Goal: Transaction & Acquisition: Book appointment/travel/reservation

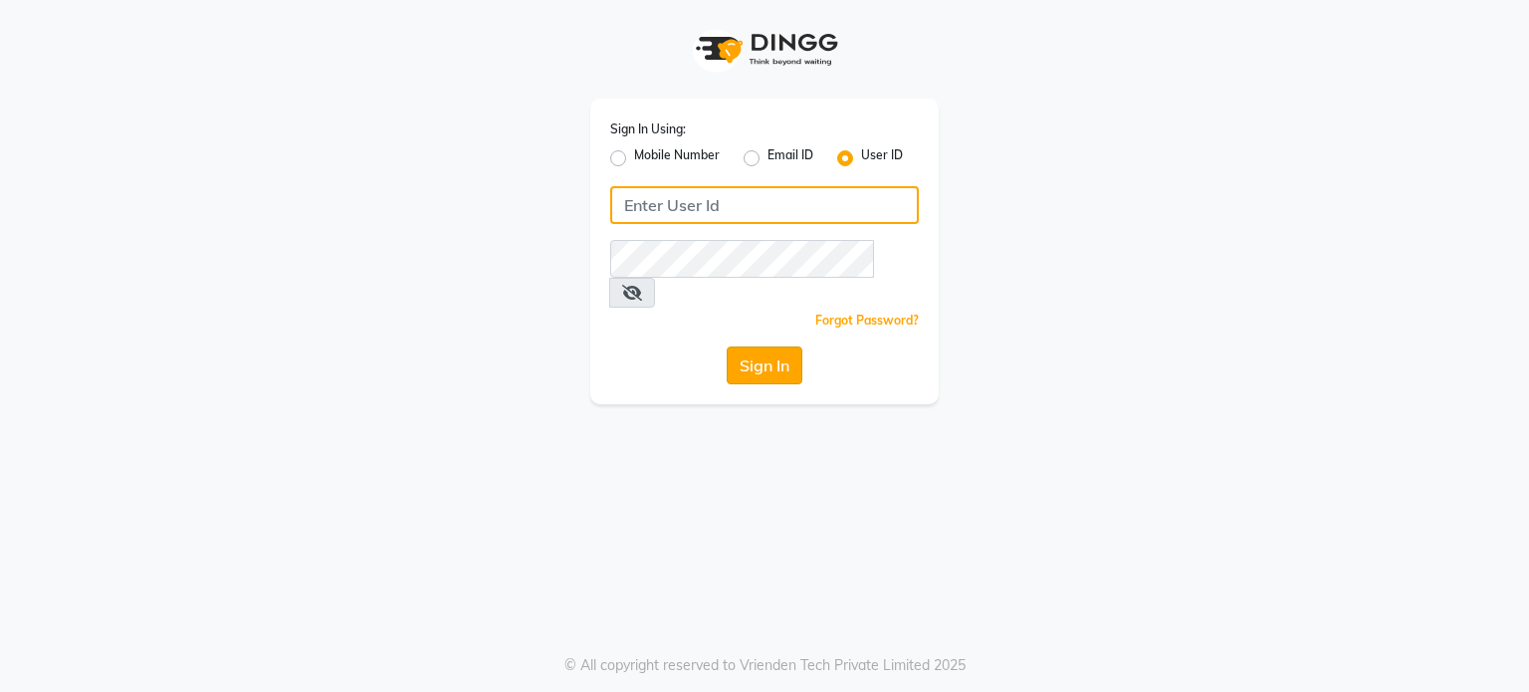
type input "iriis"
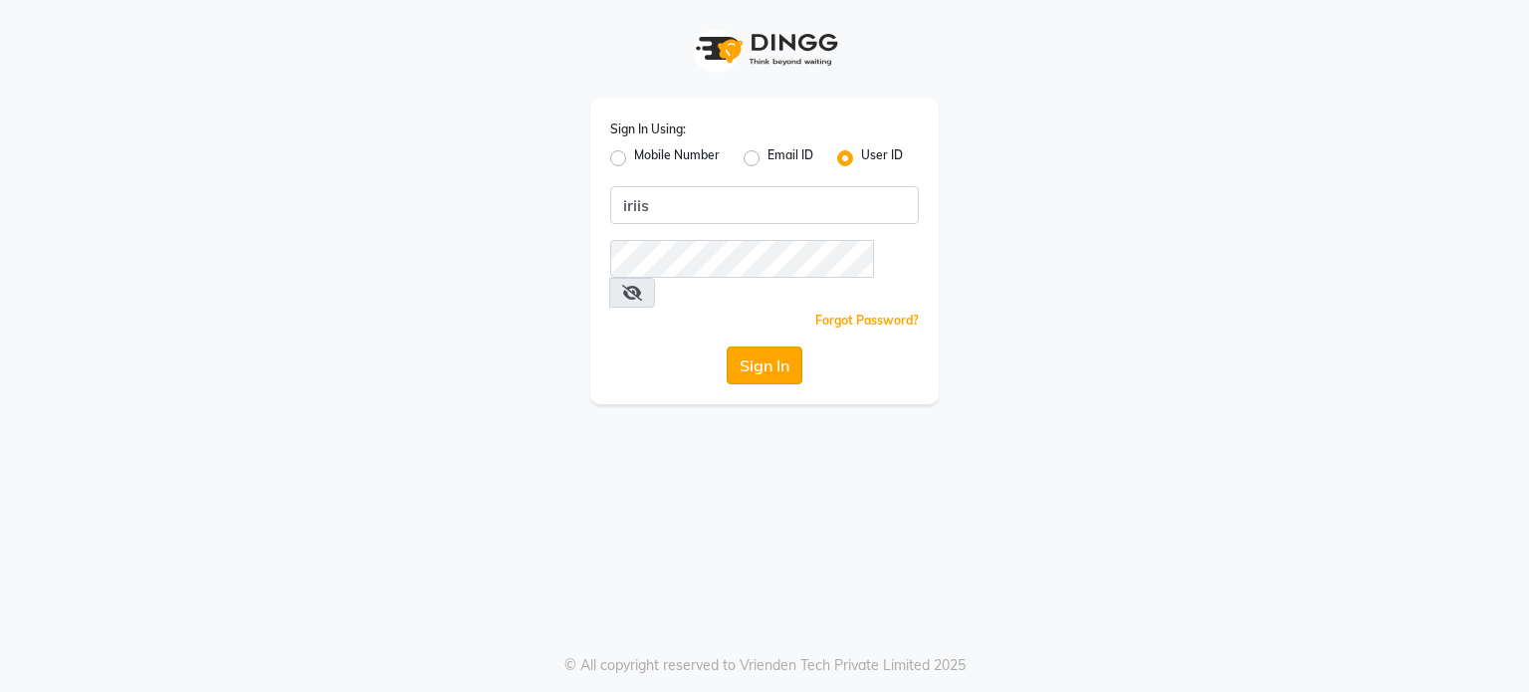
click at [761, 346] on button "Sign In" at bounding box center [765, 365] width 76 height 38
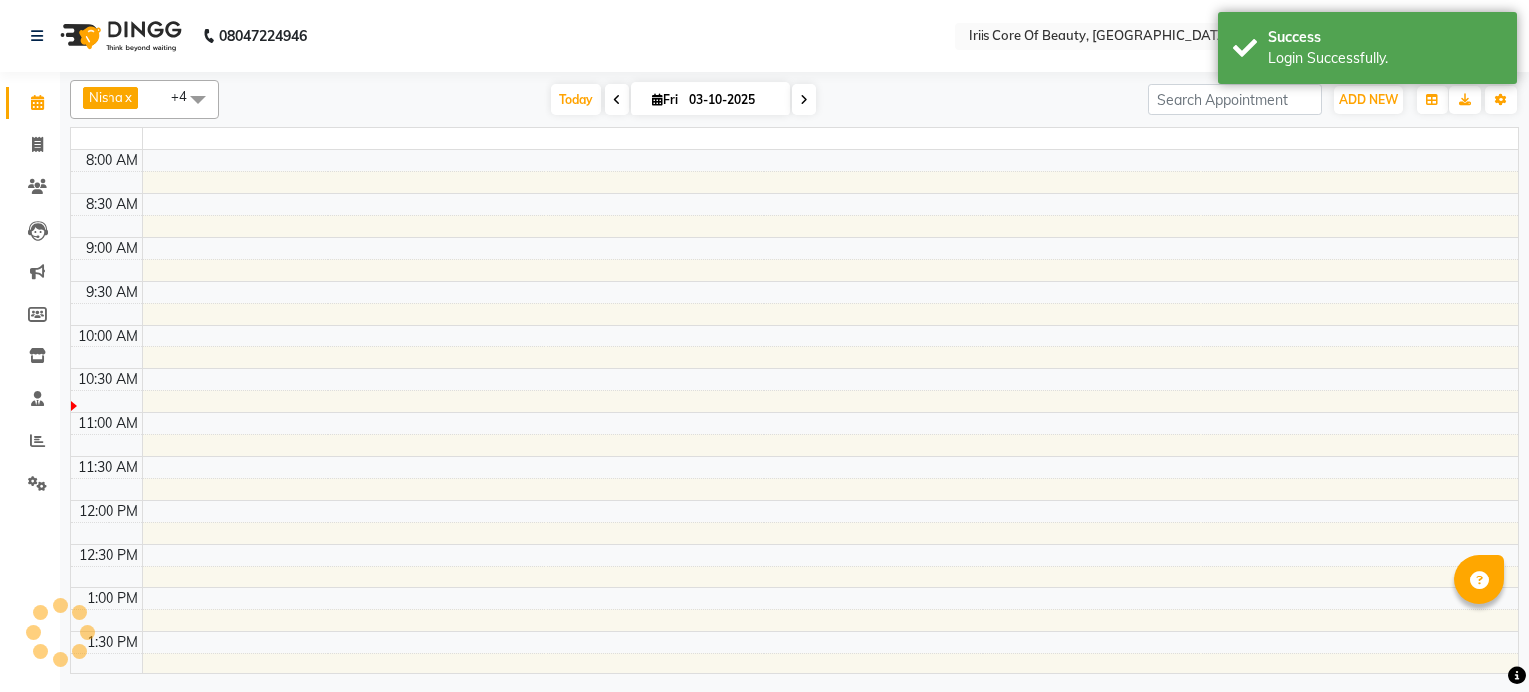
select select "en"
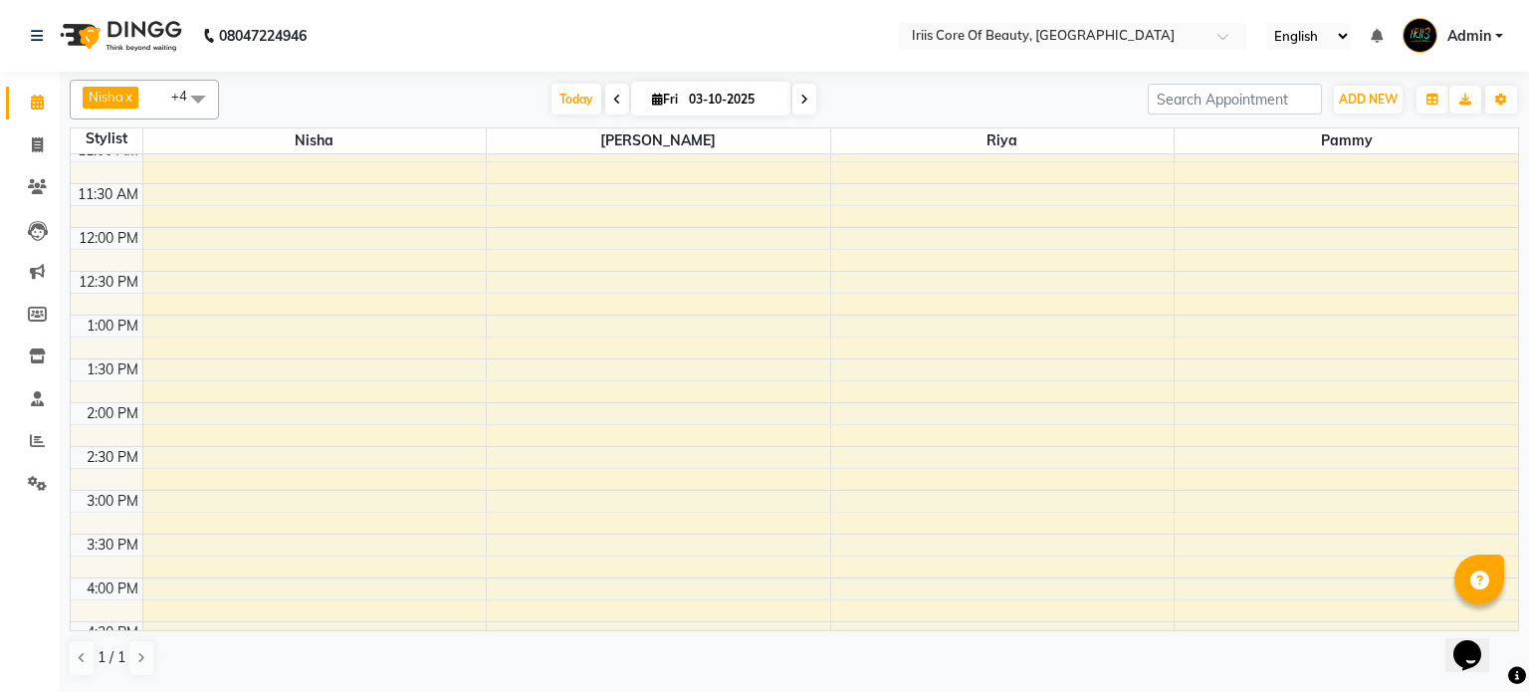
scroll to position [195, 0]
click at [800, 98] on icon at bounding box center [804, 100] width 8 height 12
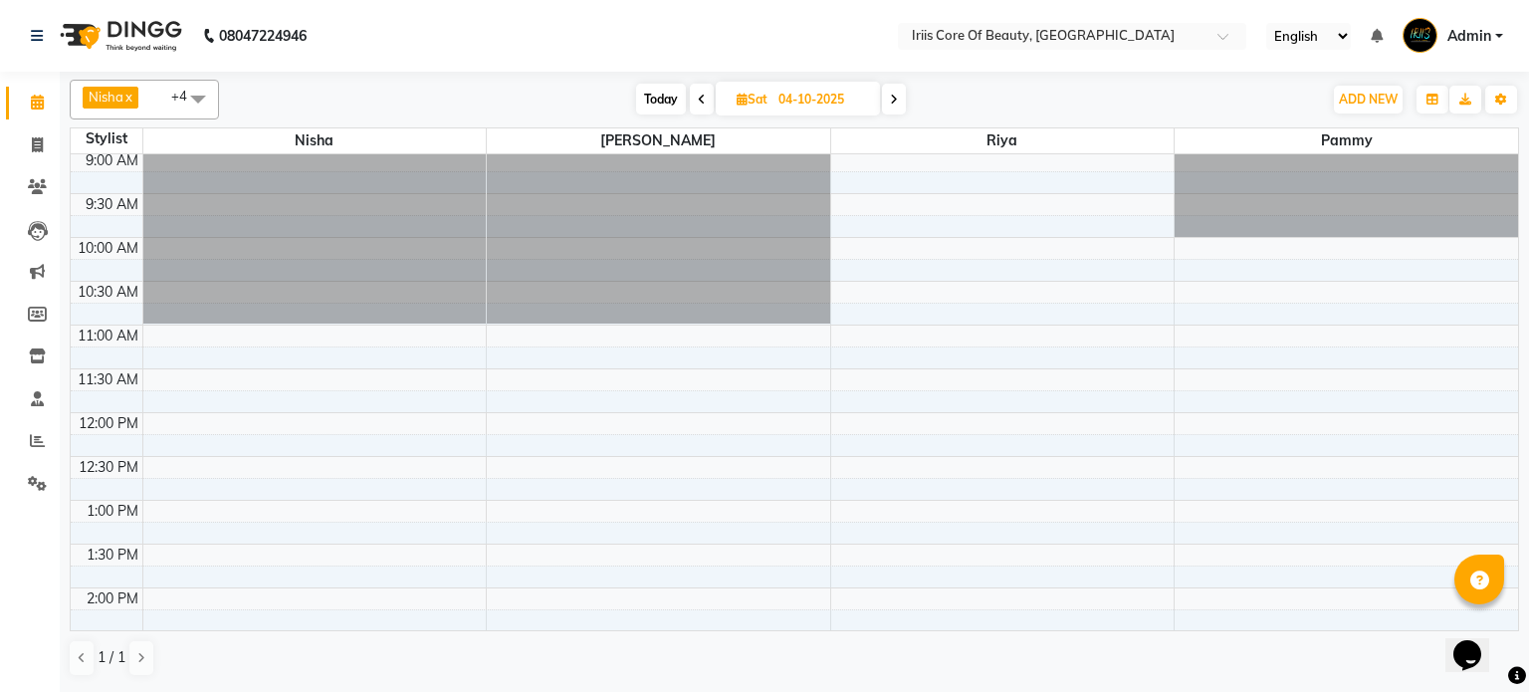
scroll to position [0, 0]
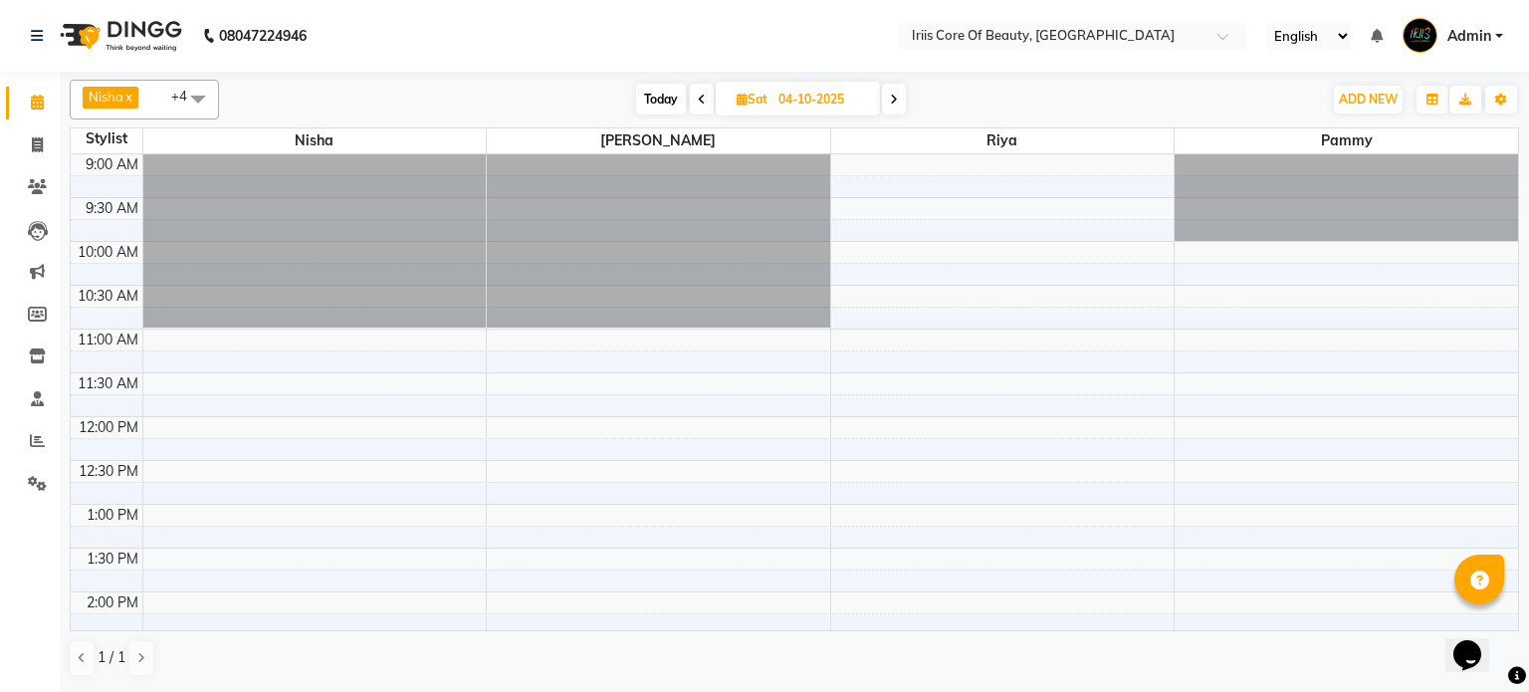
click at [704, 99] on span at bounding box center [702, 99] width 24 height 31
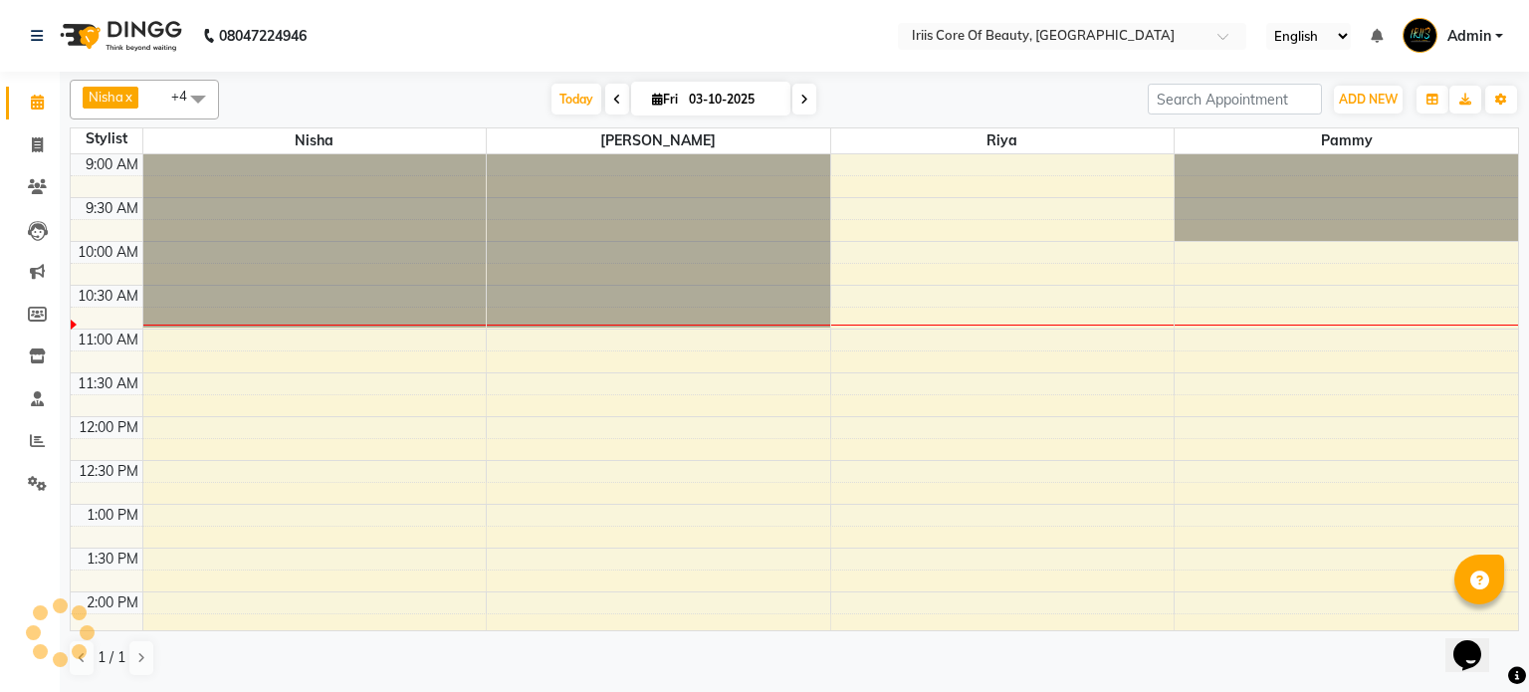
scroll to position [88, 0]
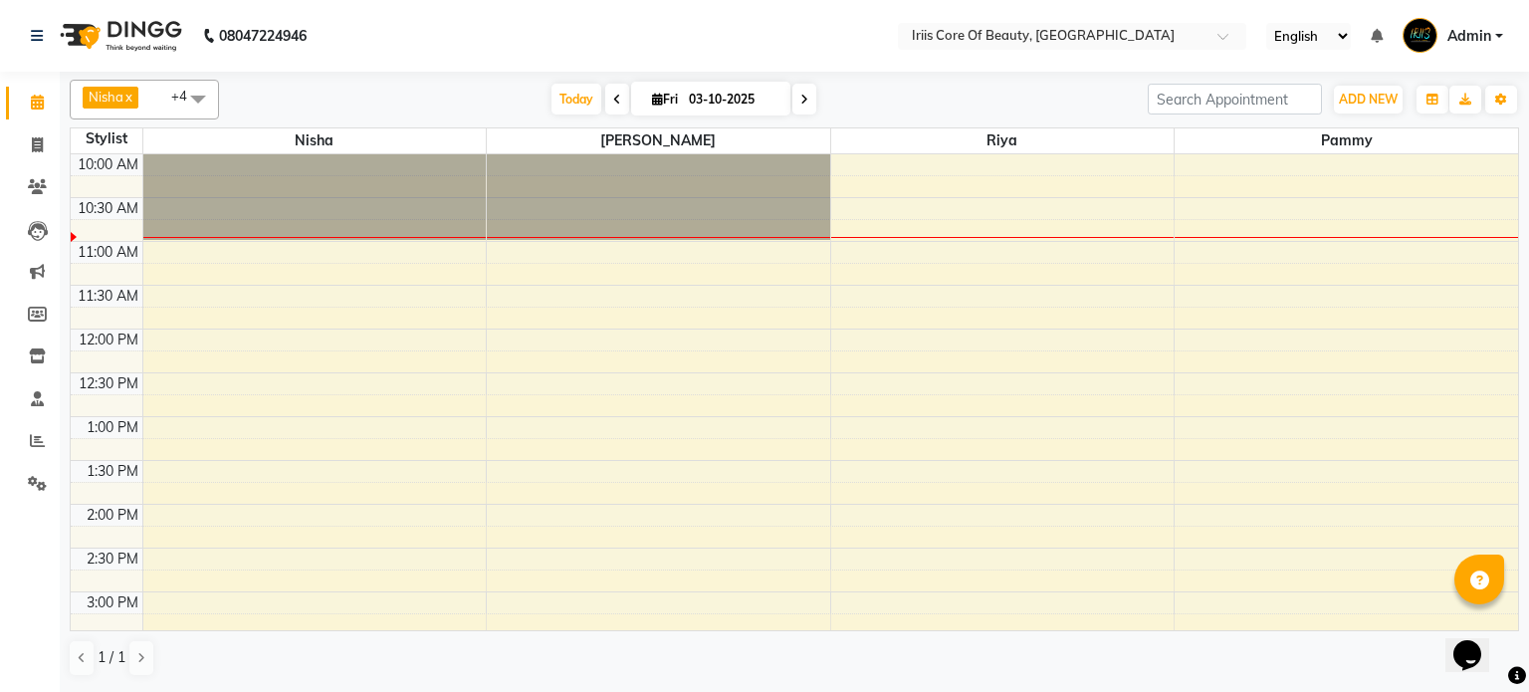
click at [613, 98] on icon at bounding box center [617, 100] width 8 height 12
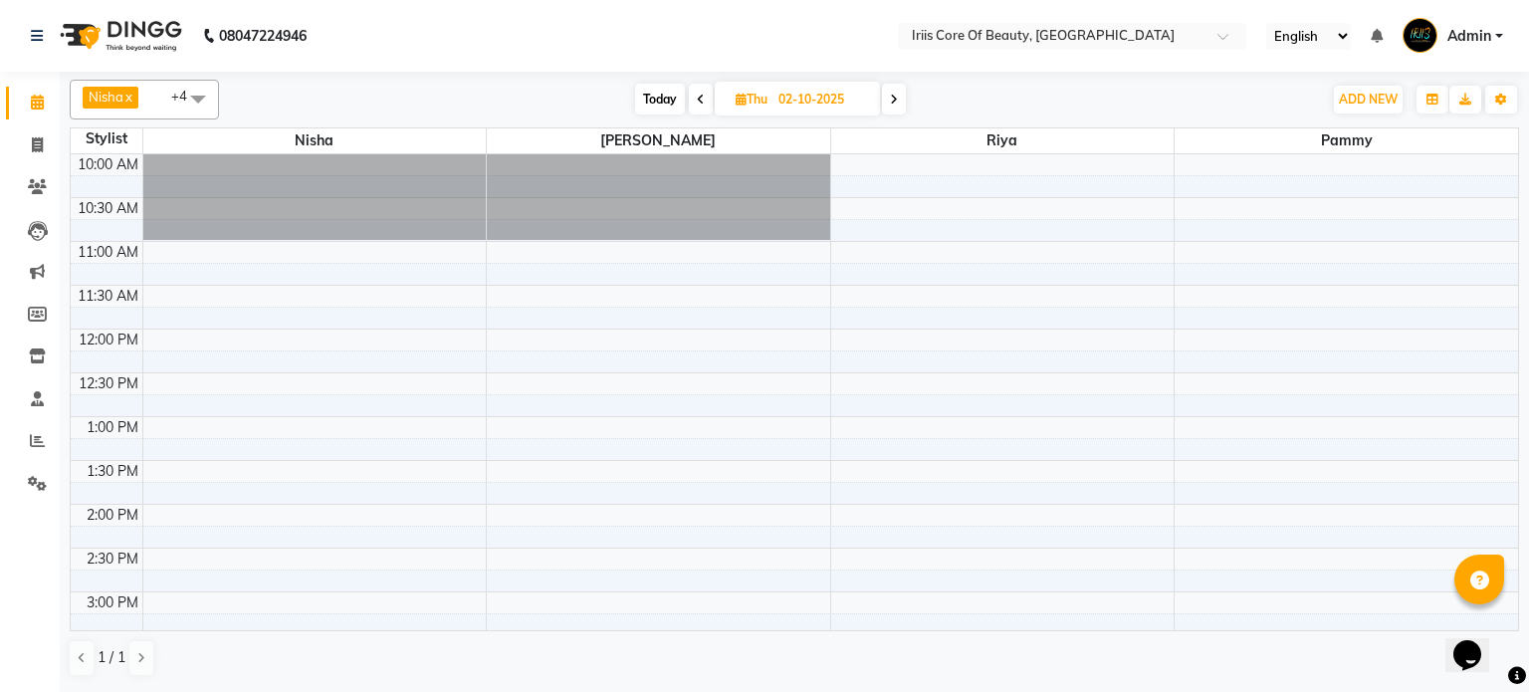
click at [605, 98] on div "Today Thu 02-10-2025" at bounding box center [770, 100] width 1083 height 30
click at [647, 93] on span "Today" at bounding box center [660, 99] width 50 height 31
type input "03-10-2025"
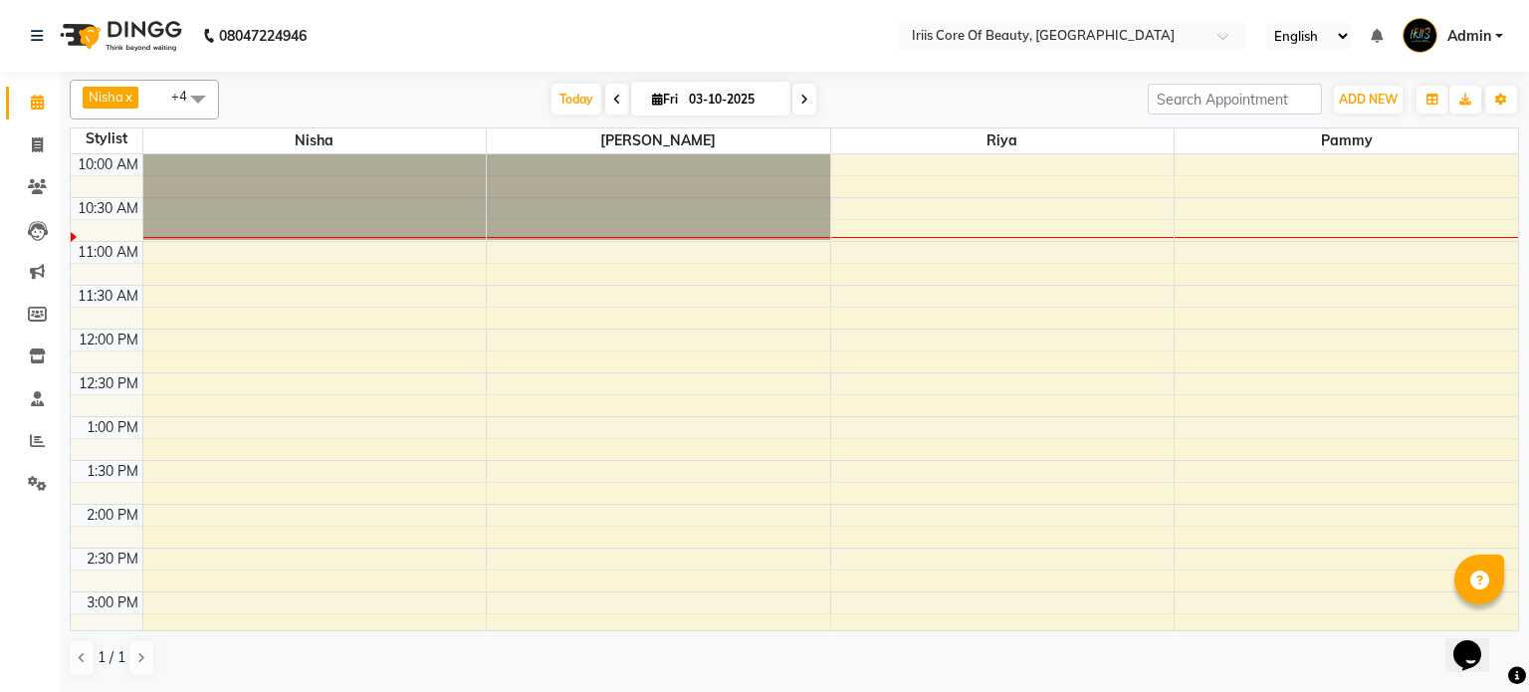
click at [657, 94] on span "Fri" at bounding box center [665, 99] width 36 height 15
select select "10"
select select "2025"
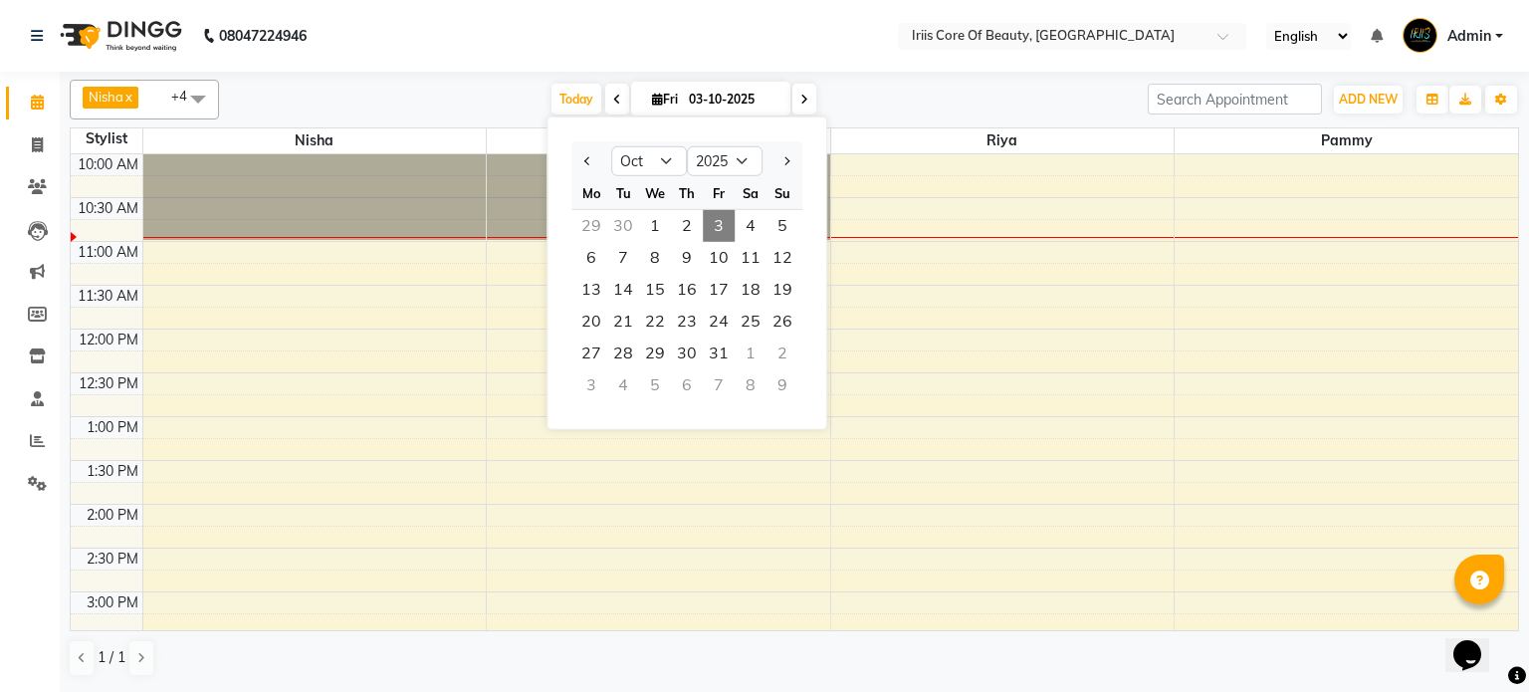
click at [611, 103] on span at bounding box center [617, 99] width 24 height 31
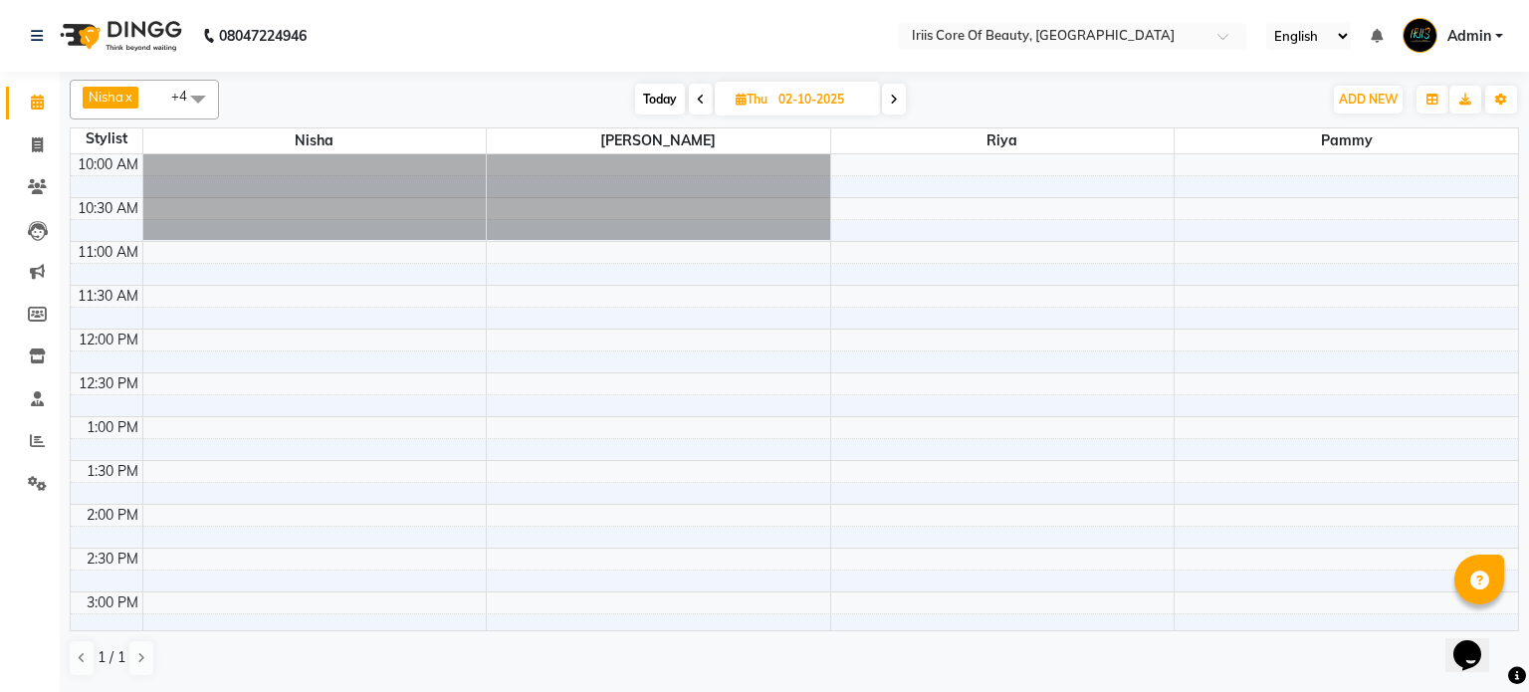
click at [659, 100] on span "Today" at bounding box center [660, 99] width 50 height 31
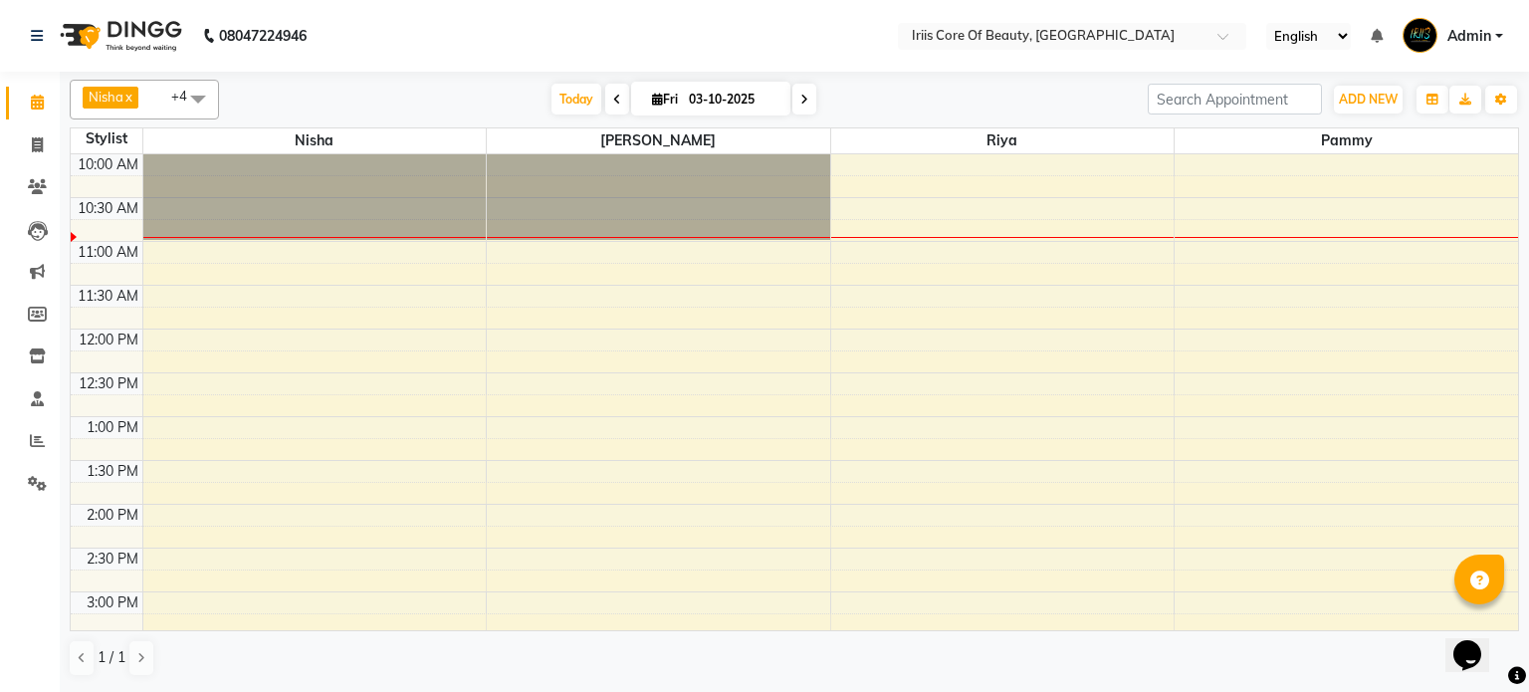
click at [613, 98] on icon at bounding box center [617, 100] width 8 height 12
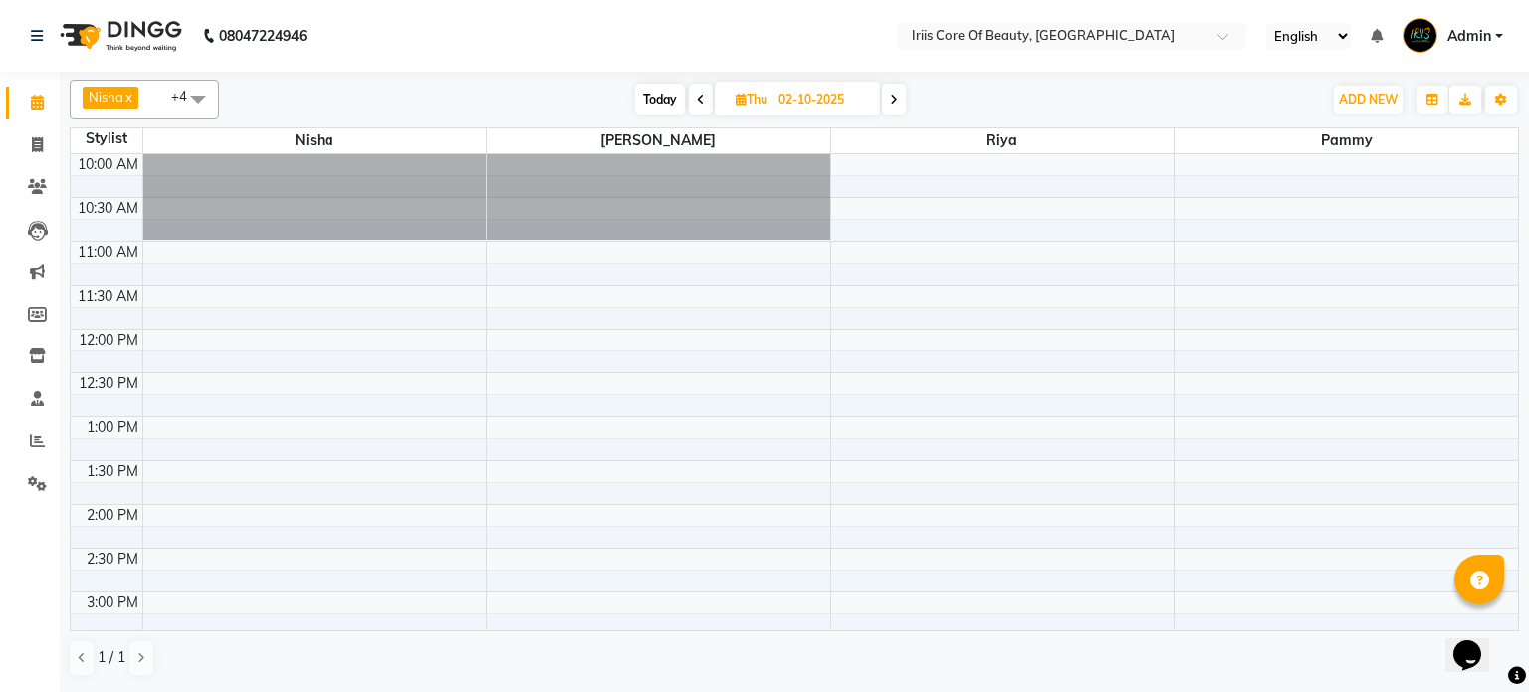
click at [650, 100] on span "Today" at bounding box center [660, 99] width 50 height 31
type input "03-10-2025"
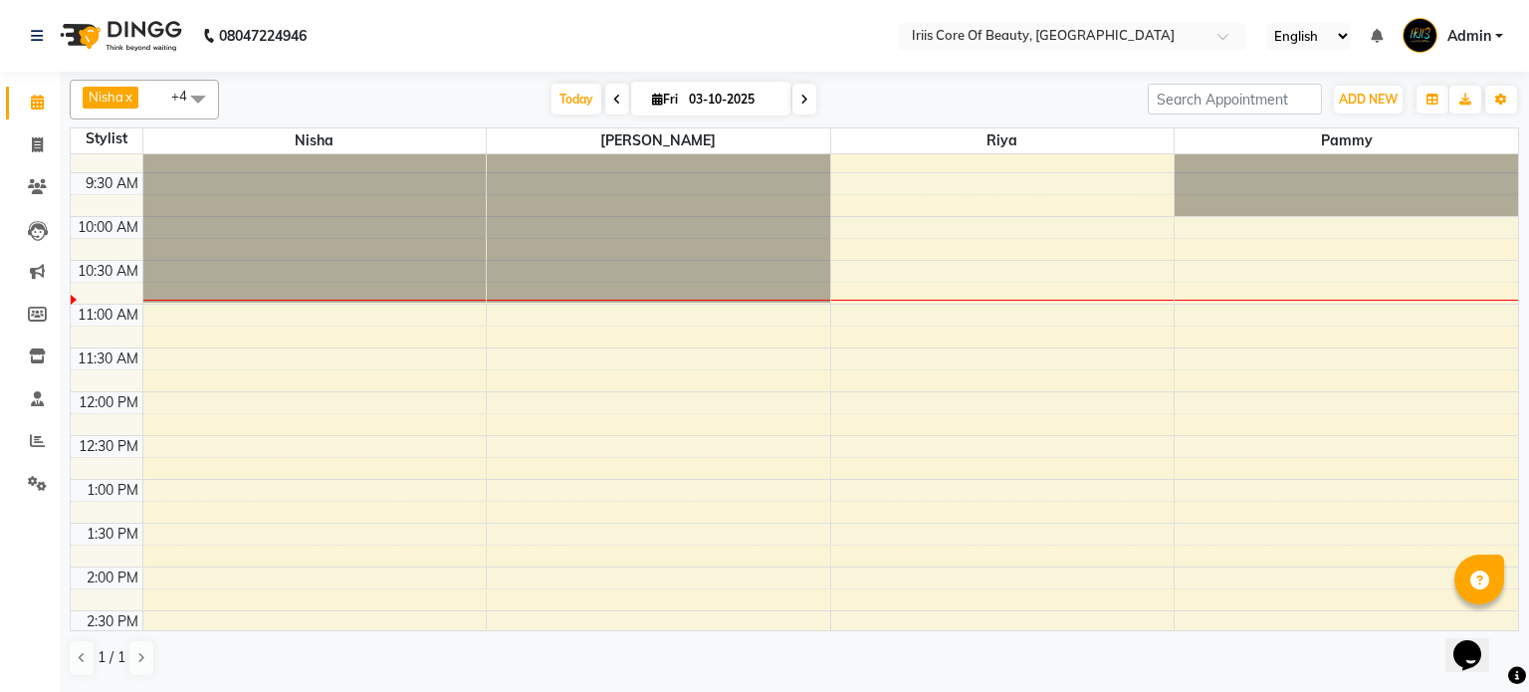
scroll to position [0, 0]
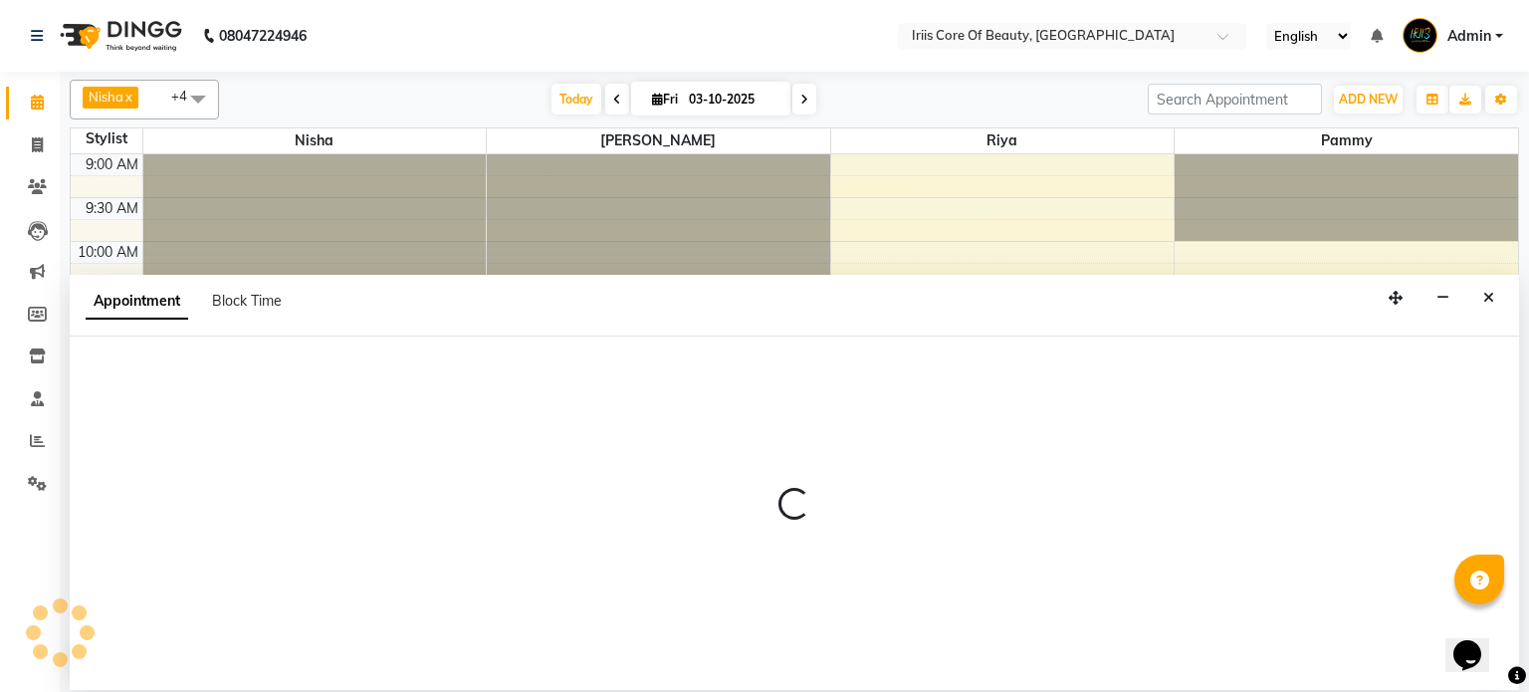
select select "1570"
select select "tentative"
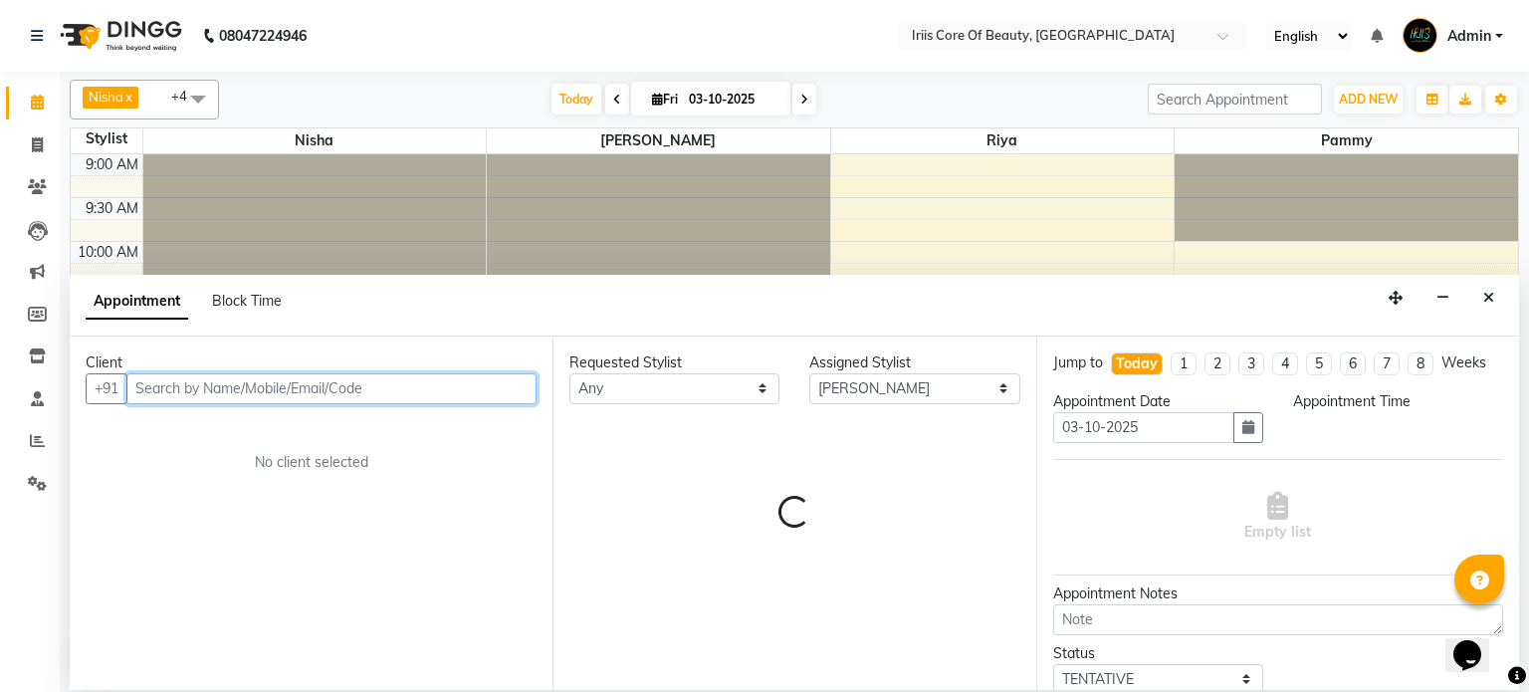
select select "750"
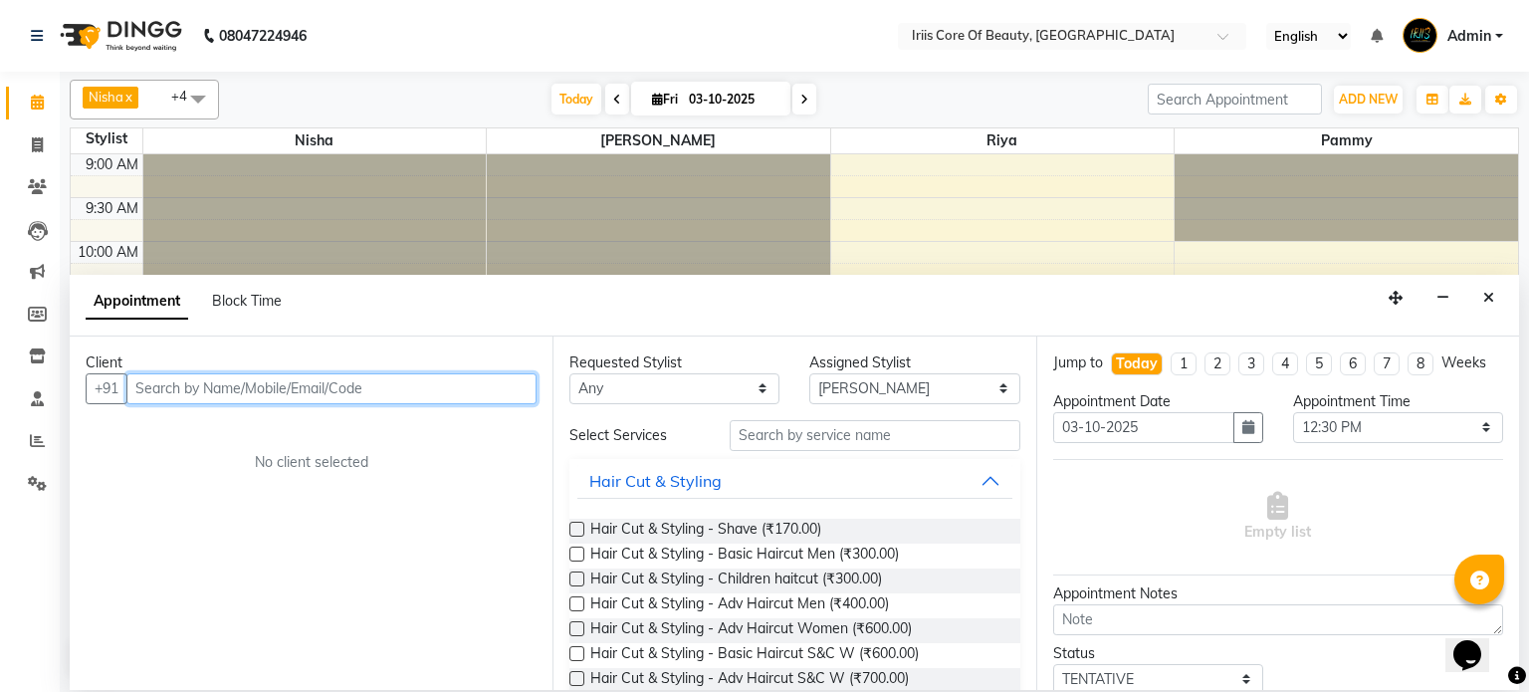
click at [457, 389] on input "text" at bounding box center [331, 388] width 410 height 31
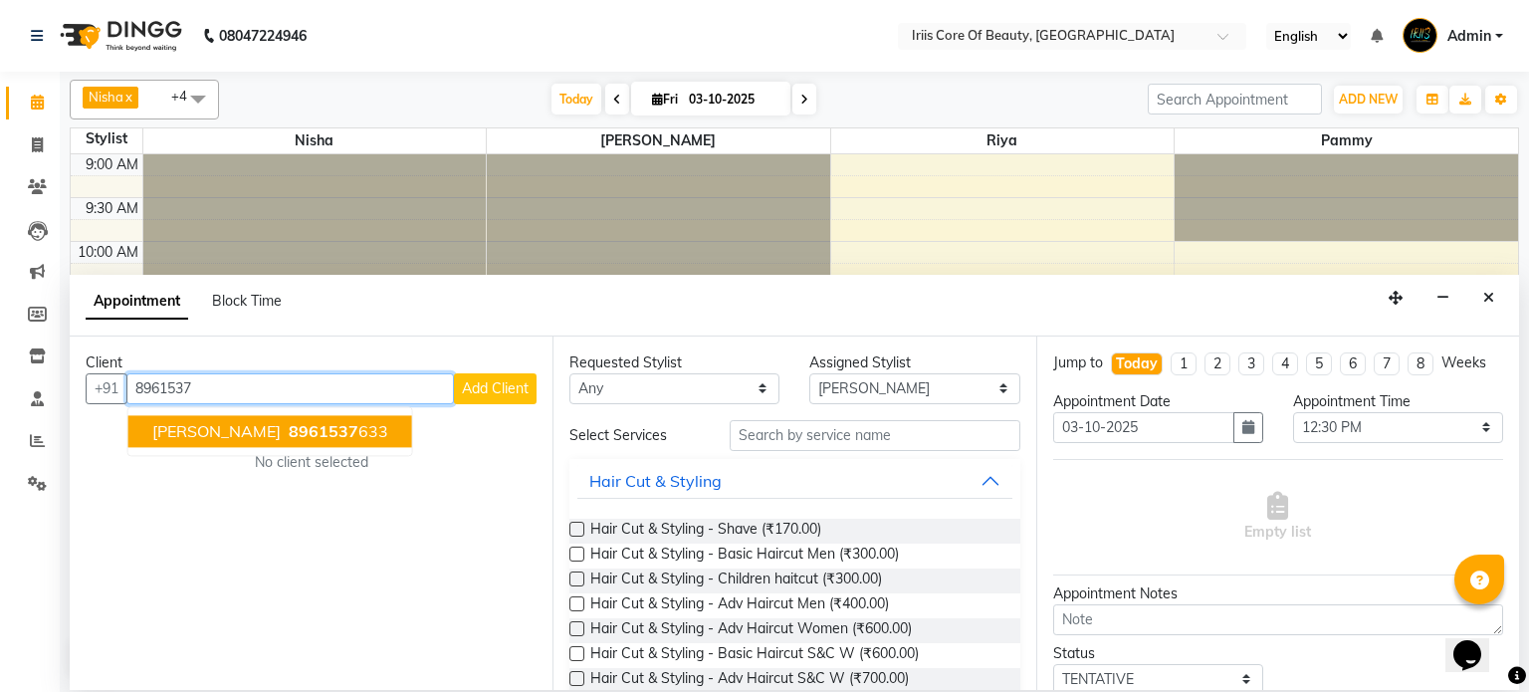
click at [319, 438] on ngb-highlight "8961537 633" at bounding box center [337, 431] width 104 height 20
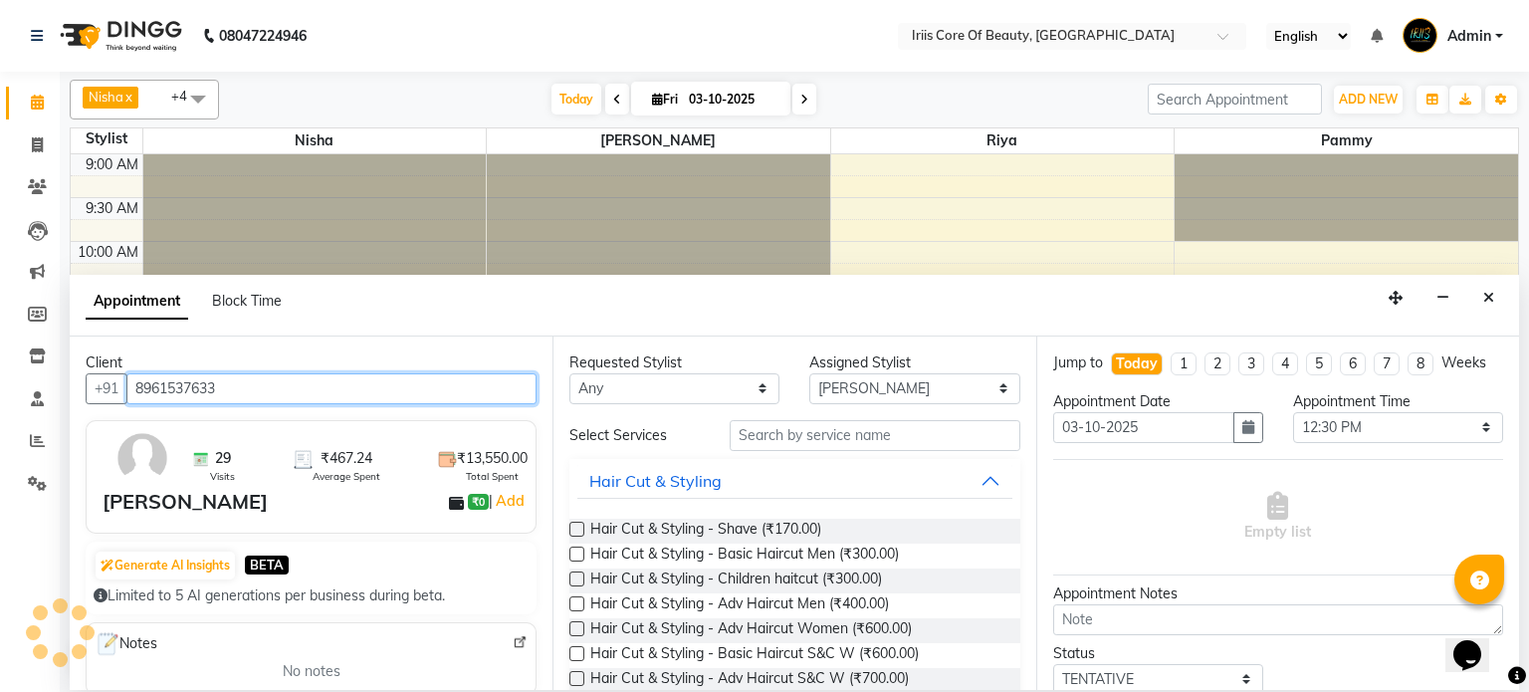
type input "8961537633"
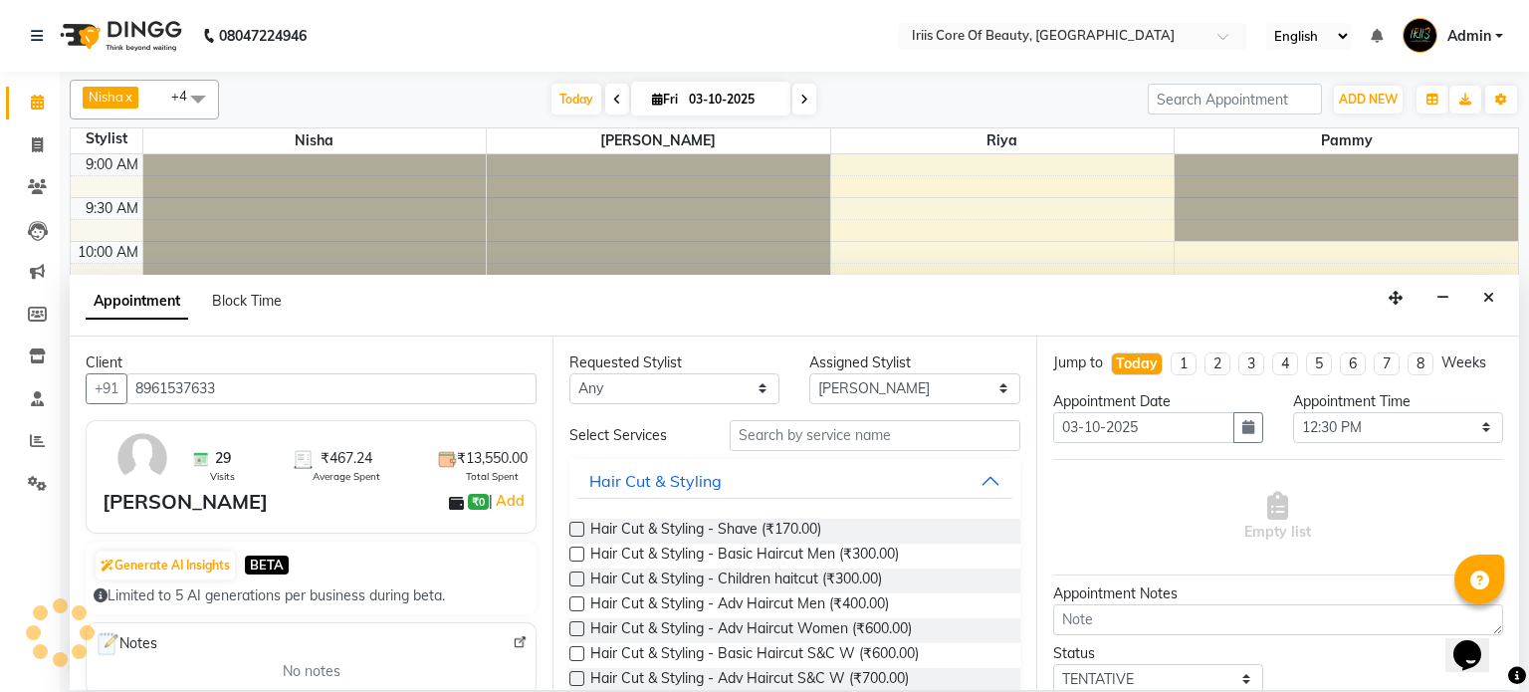
click at [574, 554] on label at bounding box center [576, 553] width 15 height 15
click at [574, 554] on input "checkbox" at bounding box center [575, 555] width 13 height 13
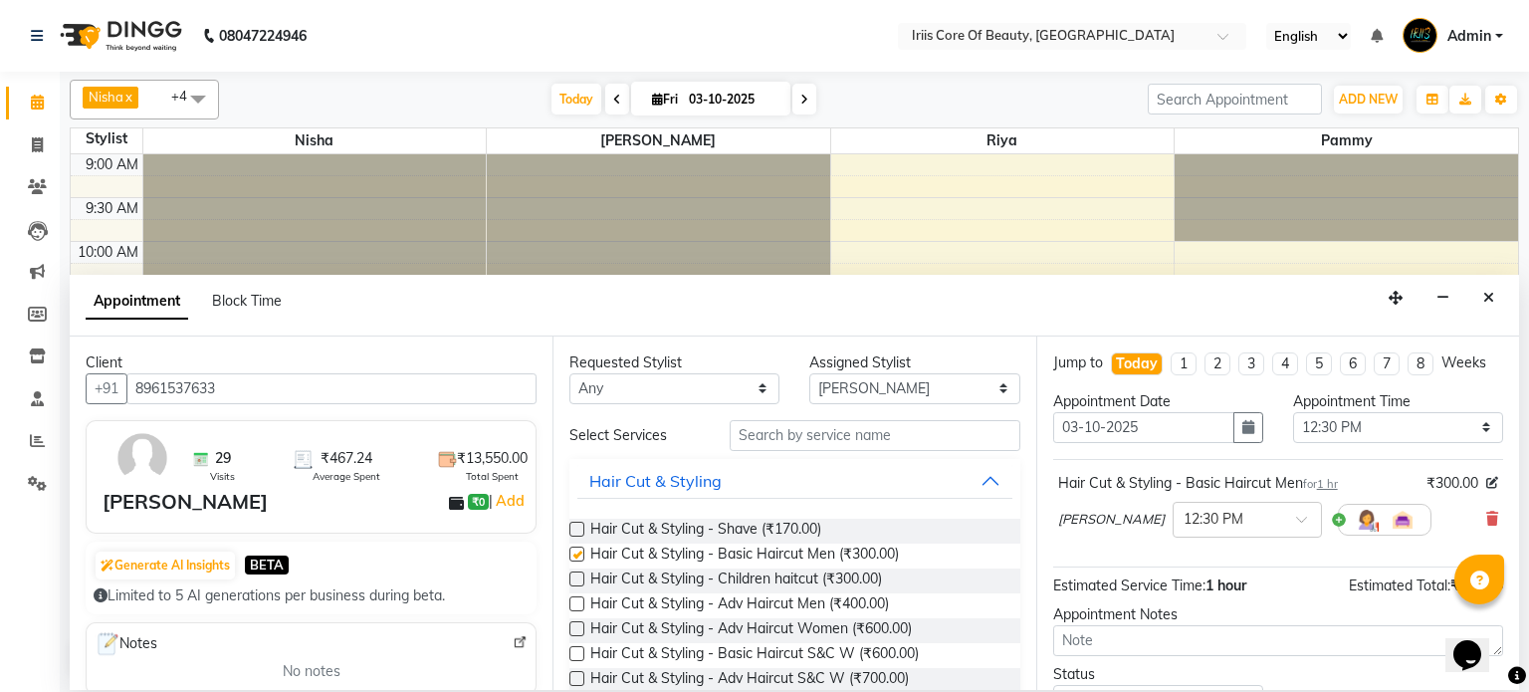
checkbox input "false"
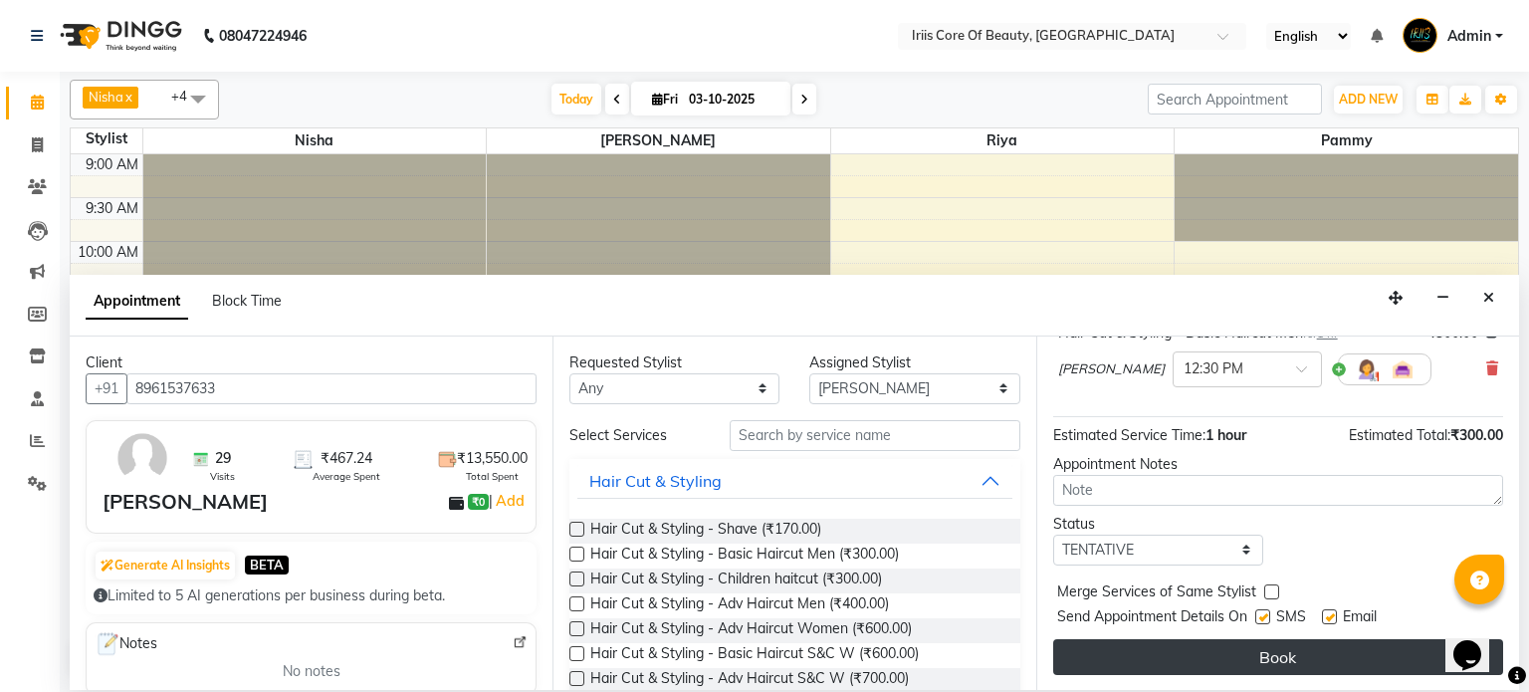
click at [1186, 655] on button "Book" at bounding box center [1278, 657] width 450 height 36
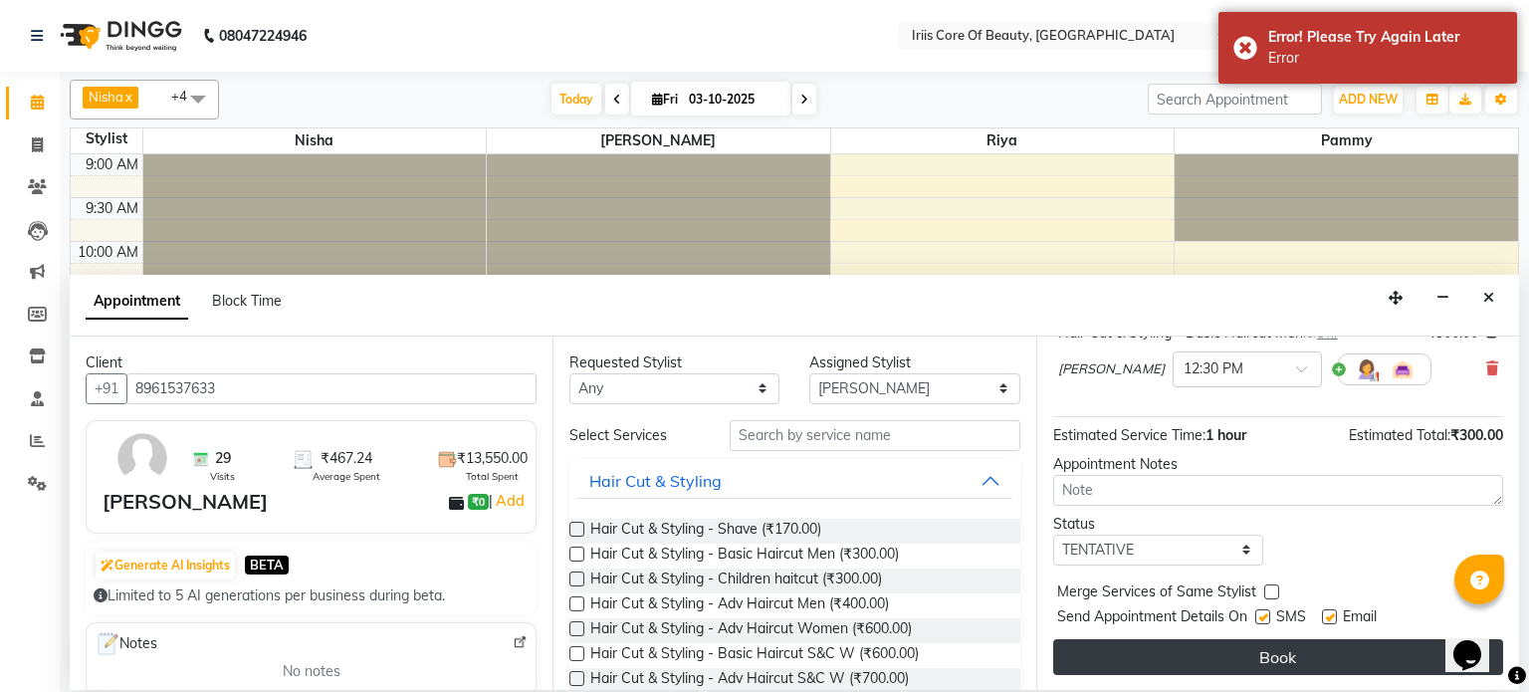
click at [1186, 655] on button "Book" at bounding box center [1278, 657] width 450 height 36
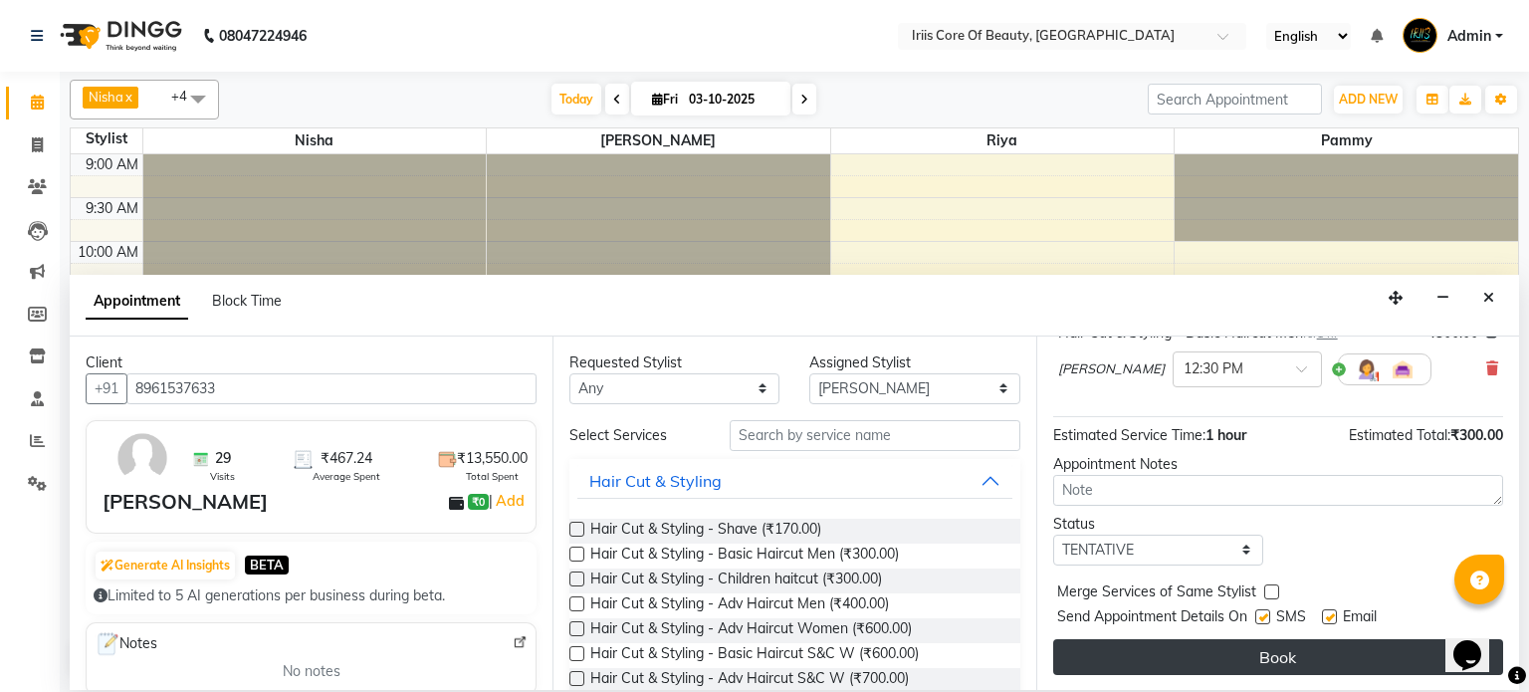
click at [1282, 658] on button "Book" at bounding box center [1278, 657] width 450 height 36
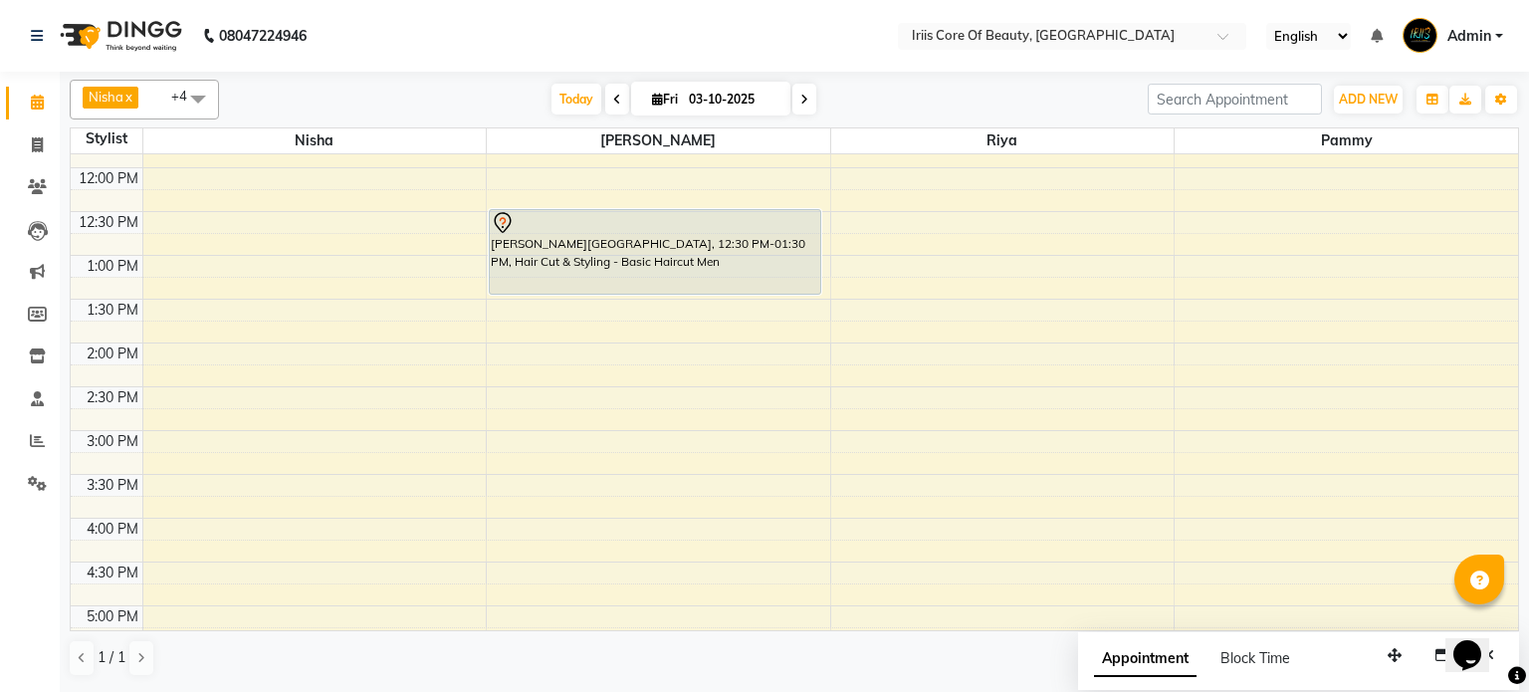
scroll to position [256, 0]
